Goal: Information Seeking & Learning: Learn about a topic

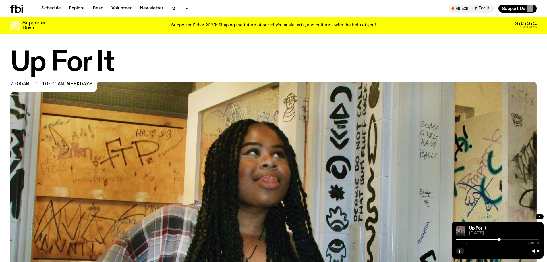
scroll to position [255, 0]
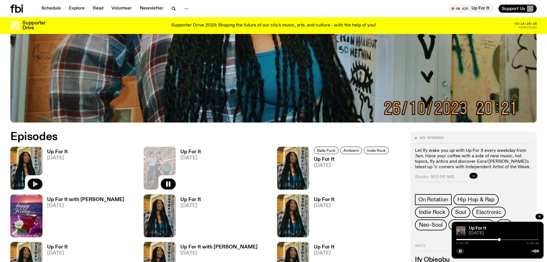
click at [36, 183] on icon "button" at bounding box center [35, 184] width 5 height 6
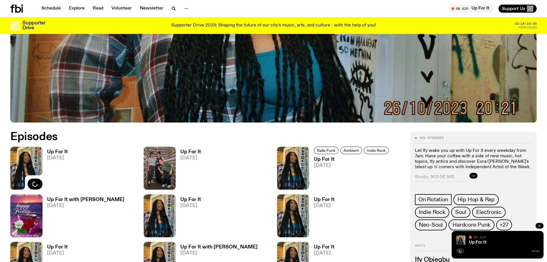
click at [539, 225] on icon "button" at bounding box center [540, 226] width 2 height 2
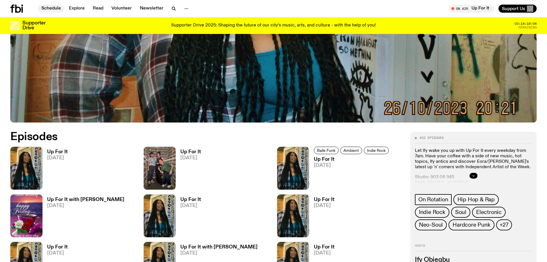
click at [54, 5] on link "Schedule" at bounding box center [51, 9] width 26 height 8
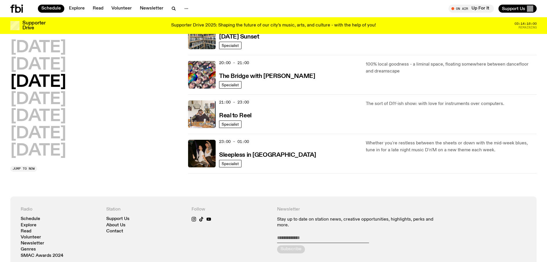
scroll to position [285, 0]
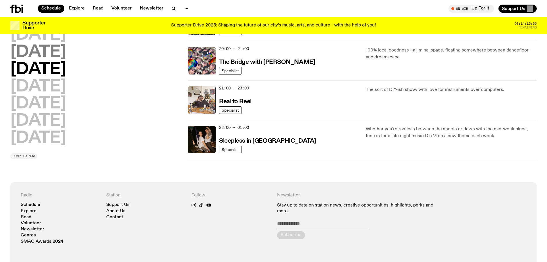
click at [55, 54] on h2 "[DATE]" at bounding box center [38, 52] width 56 height 16
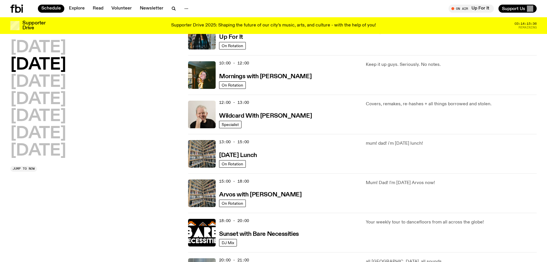
scroll to position [0, 0]
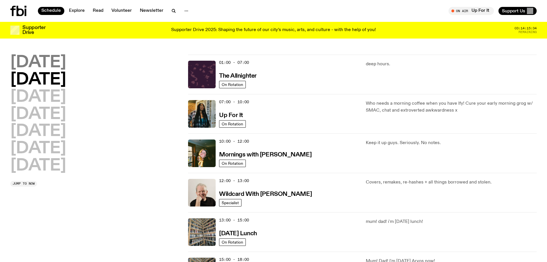
click at [47, 64] on h2 "[DATE]" at bounding box center [38, 63] width 56 height 16
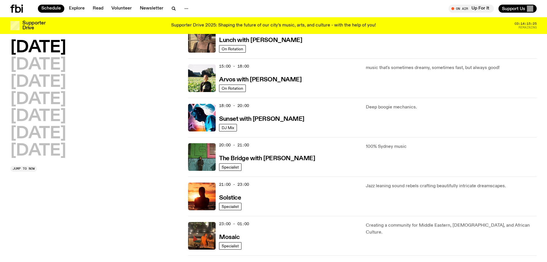
scroll to position [217, 0]
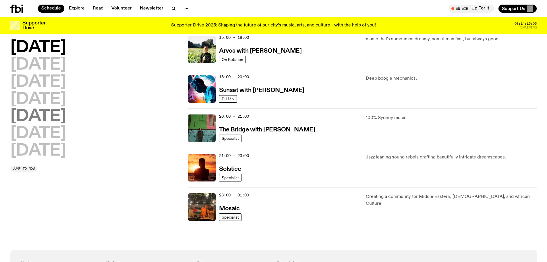
click at [48, 114] on h2 "[DATE]" at bounding box center [38, 116] width 56 height 16
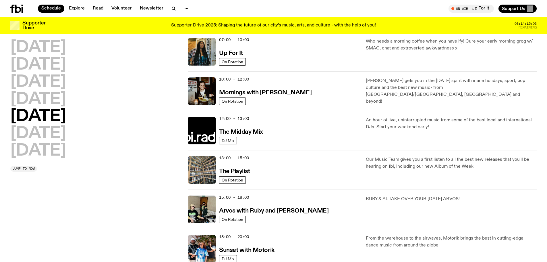
scroll to position [160, 0]
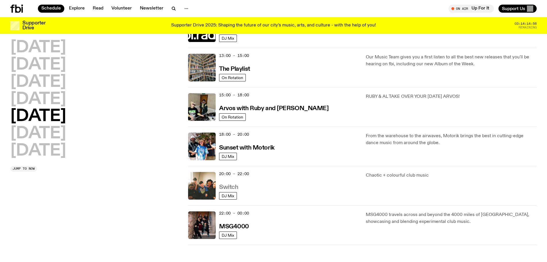
click at [228, 188] on h3 "Switch" at bounding box center [228, 187] width 19 height 6
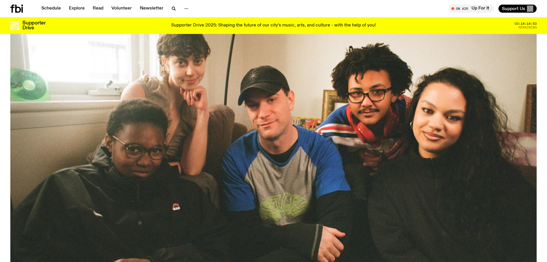
scroll to position [314, 0]
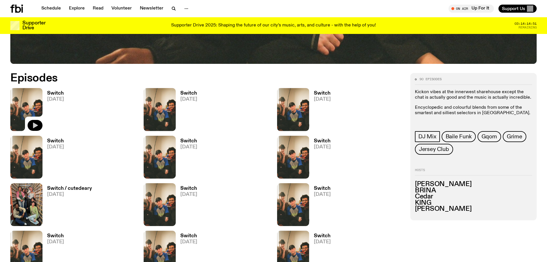
click at [36, 123] on icon "button" at bounding box center [35, 125] width 7 height 7
